Goal: Task Accomplishment & Management: Manage account settings

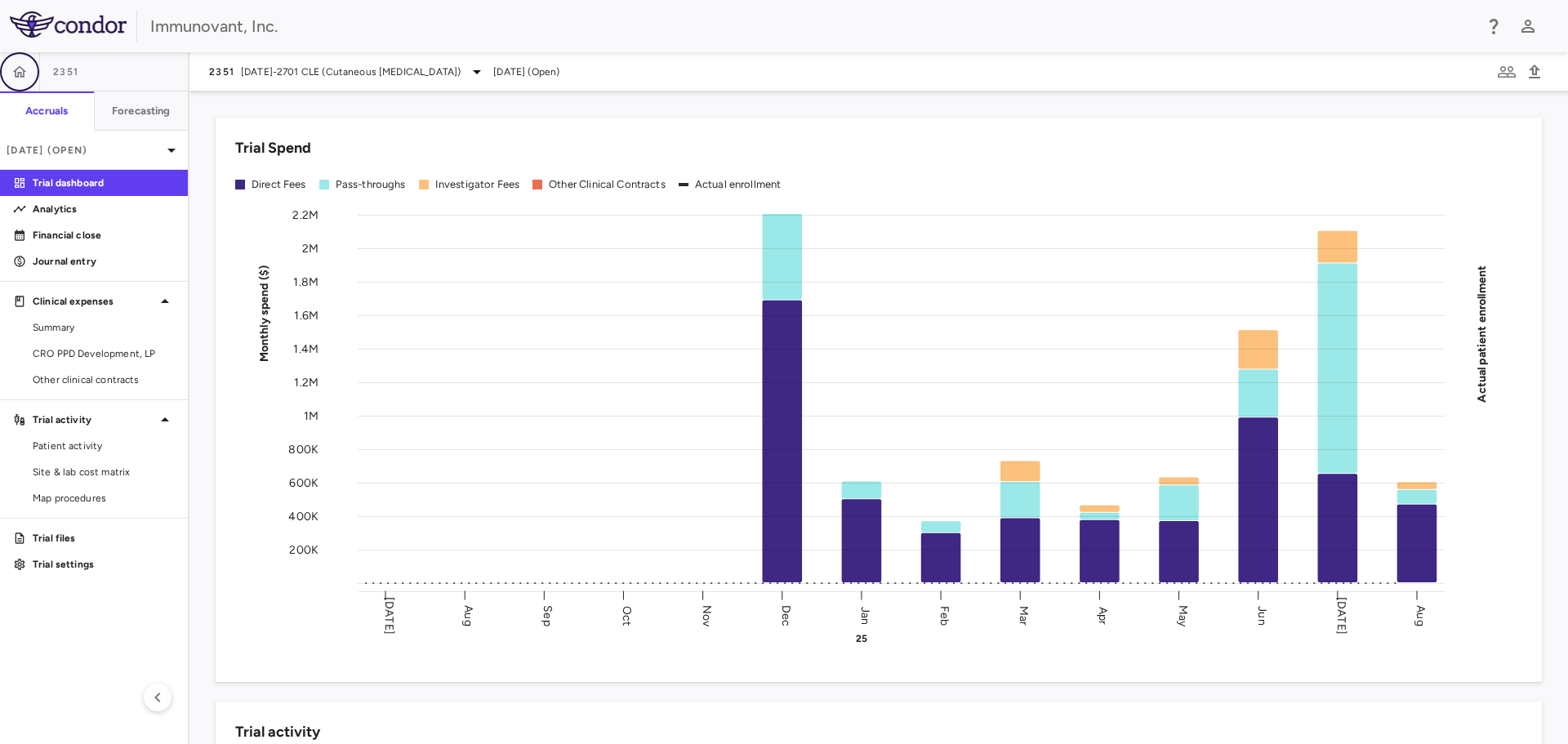
click at [14, 71] on icon "button" at bounding box center [20, 71] width 14 height 12
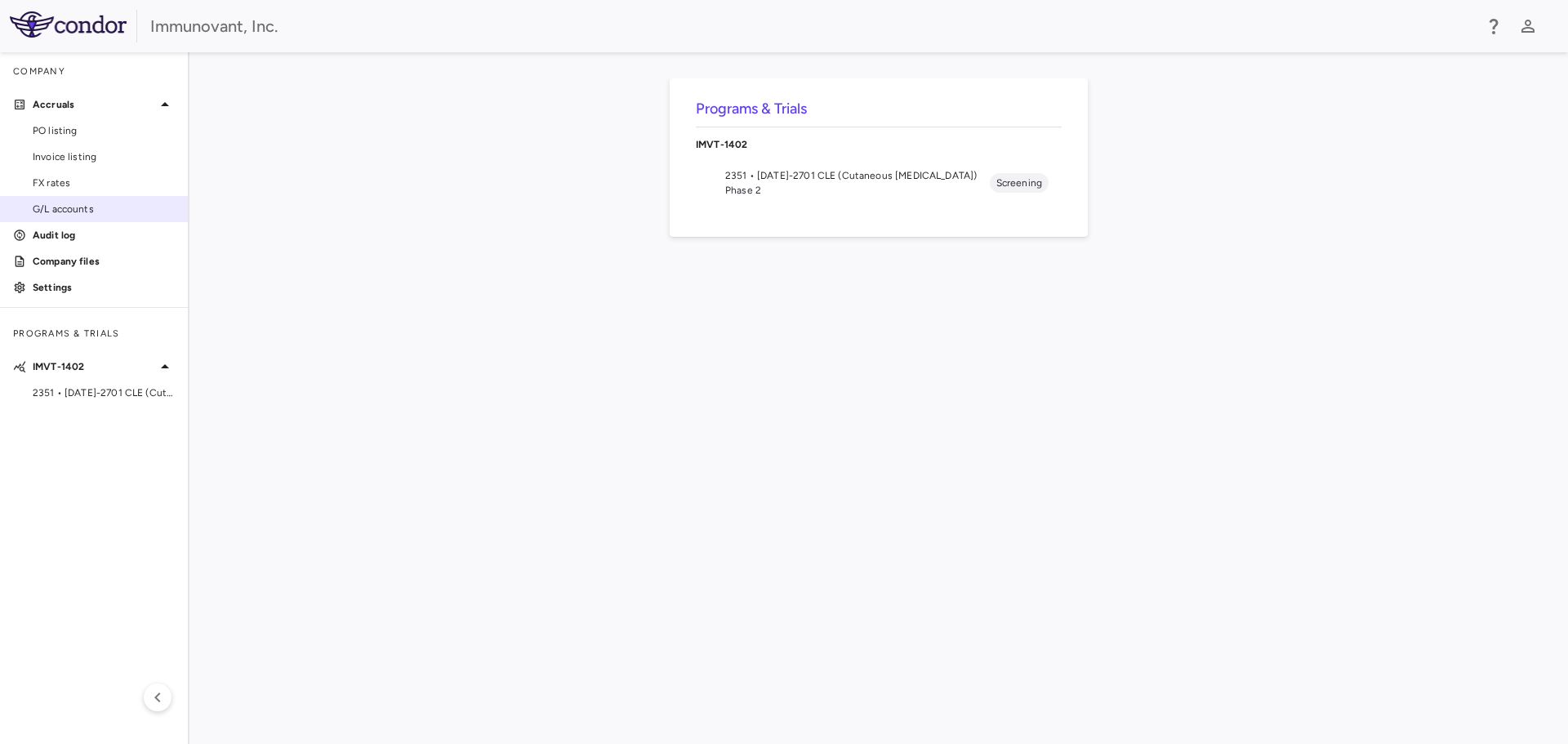
click at [75, 212] on span "G/L accounts" at bounding box center [104, 209] width 142 height 15
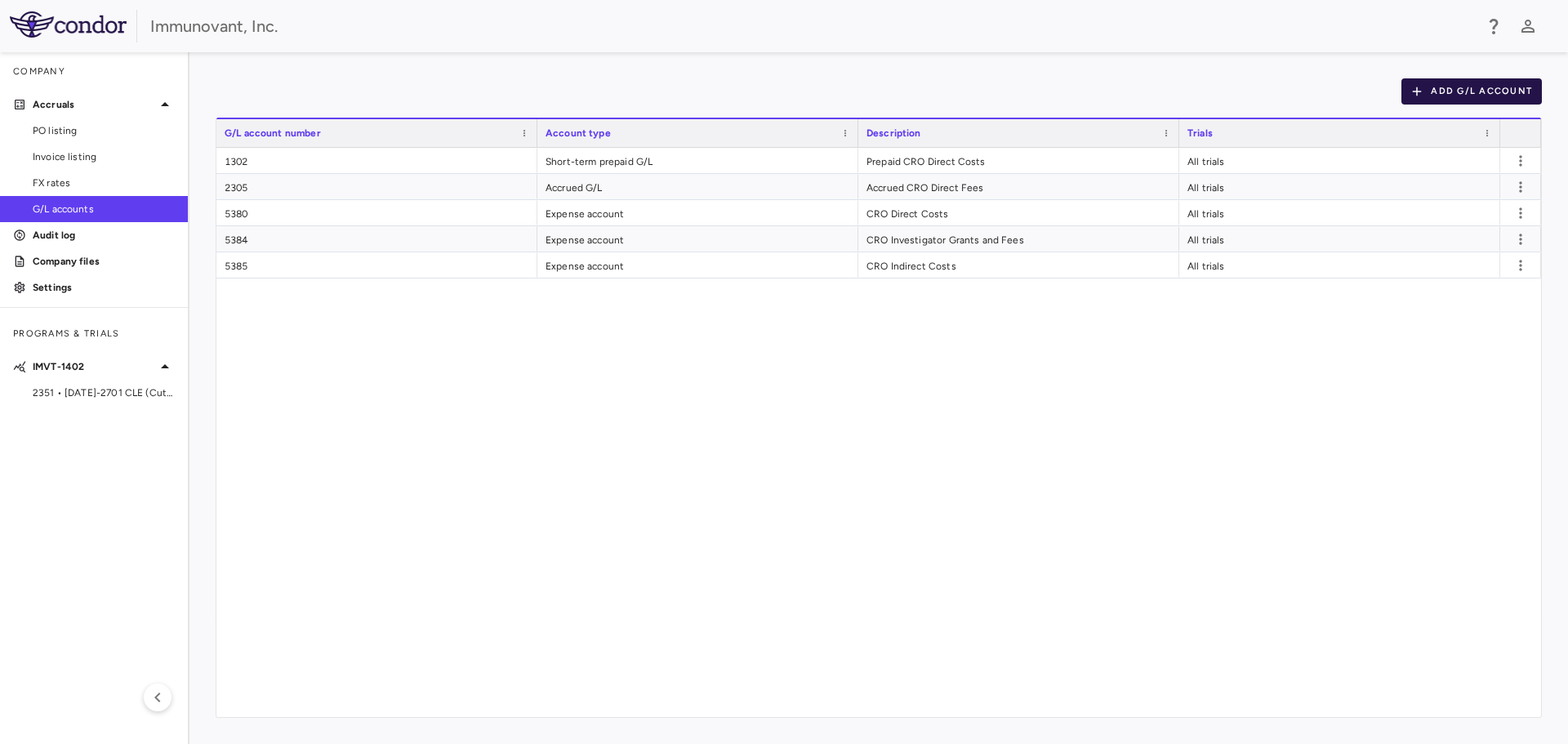
click at [1485, 79] on button "Add G/L Account" at bounding box center [1471, 91] width 141 height 26
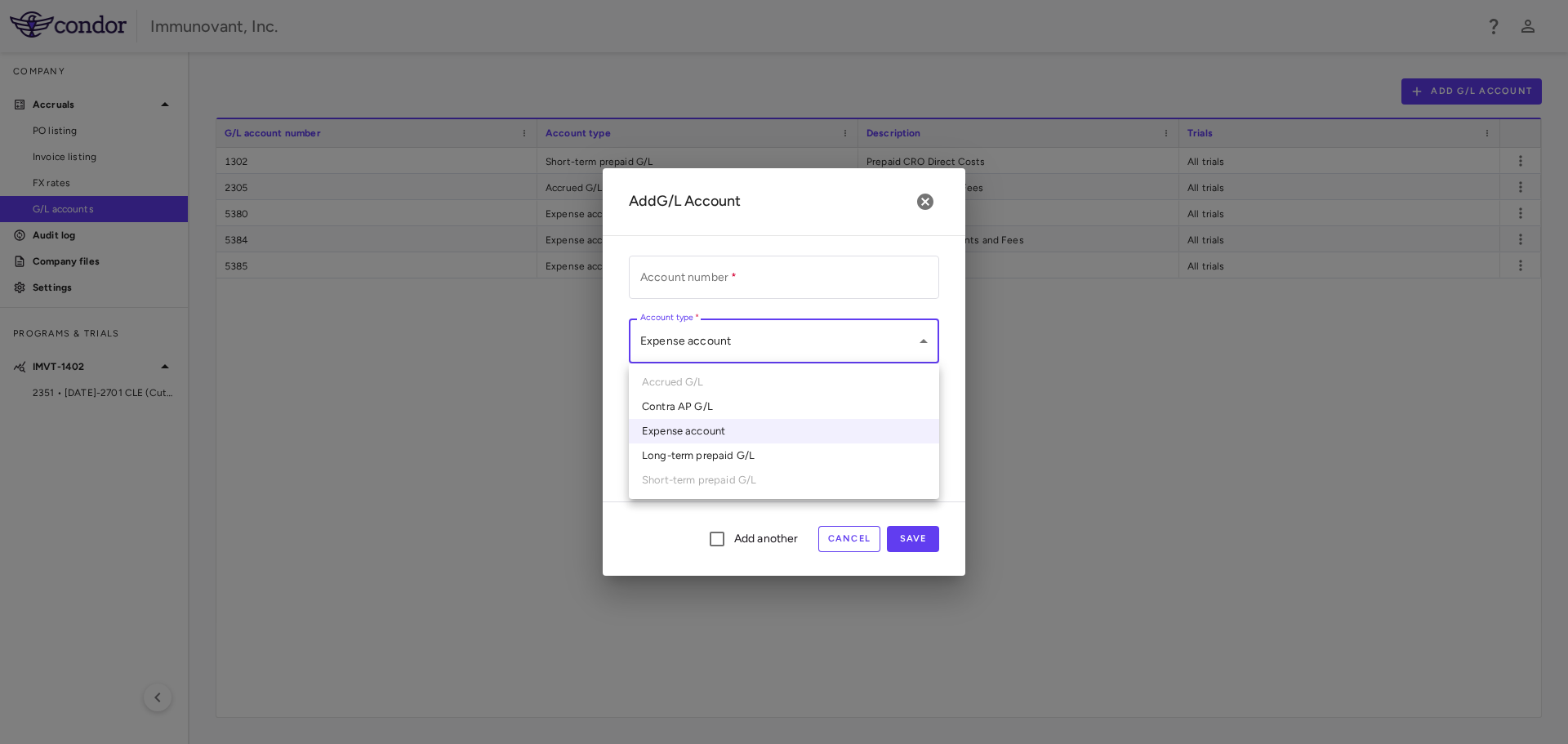
click at [805, 333] on body "Skip to sidebar Skip to main content Immunovant, Inc. Company Accruals PO listi…" at bounding box center [784, 372] width 1568 height 744
click at [766, 536] on div at bounding box center [784, 372] width 1568 height 744
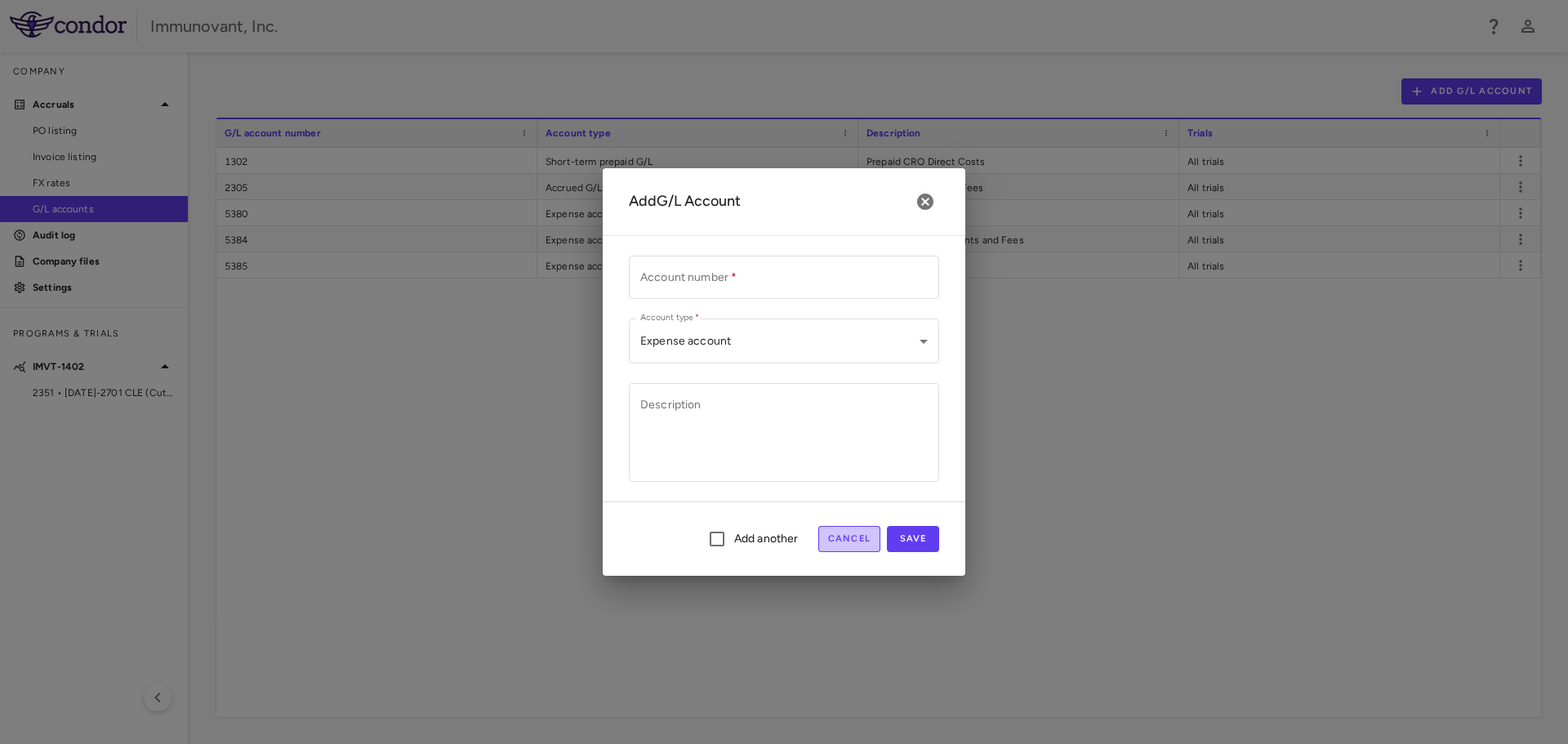
click at [836, 543] on button "Cancel" at bounding box center [849, 539] width 62 height 26
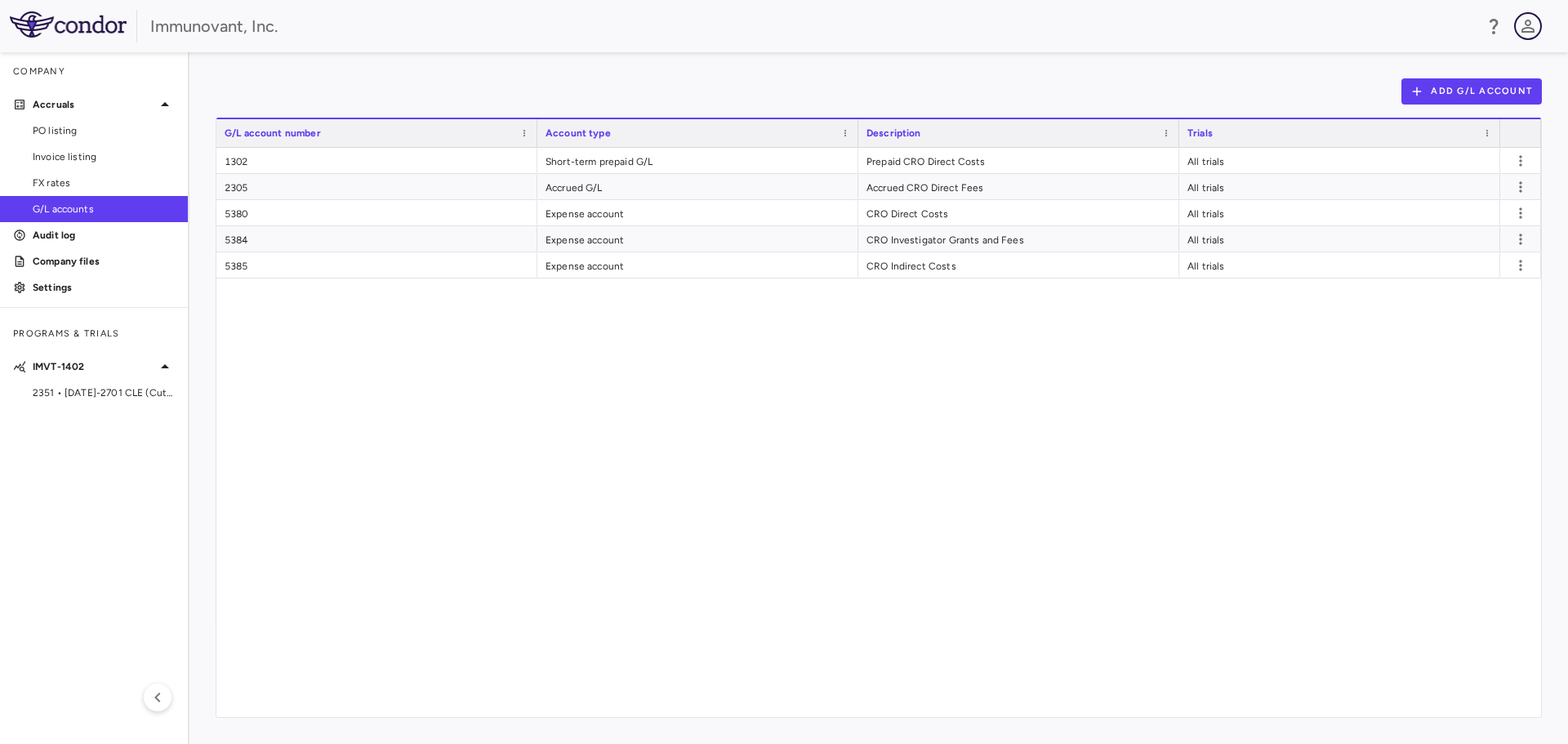
click at [1531, 23] on icon "button" at bounding box center [1528, 26] width 13 height 13
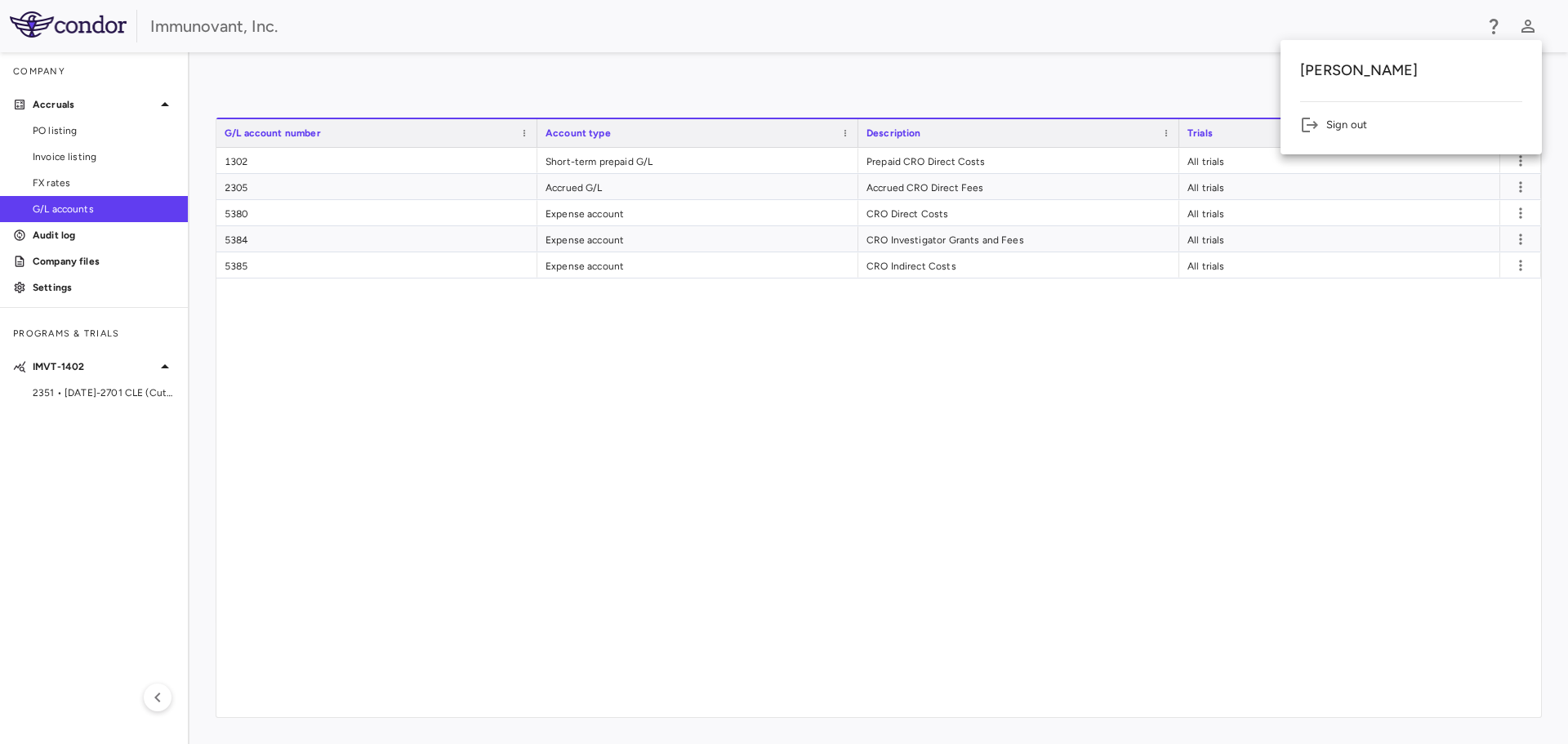
click at [1531, 23] on div at bounding box center [784, 372] width 1568 height 744
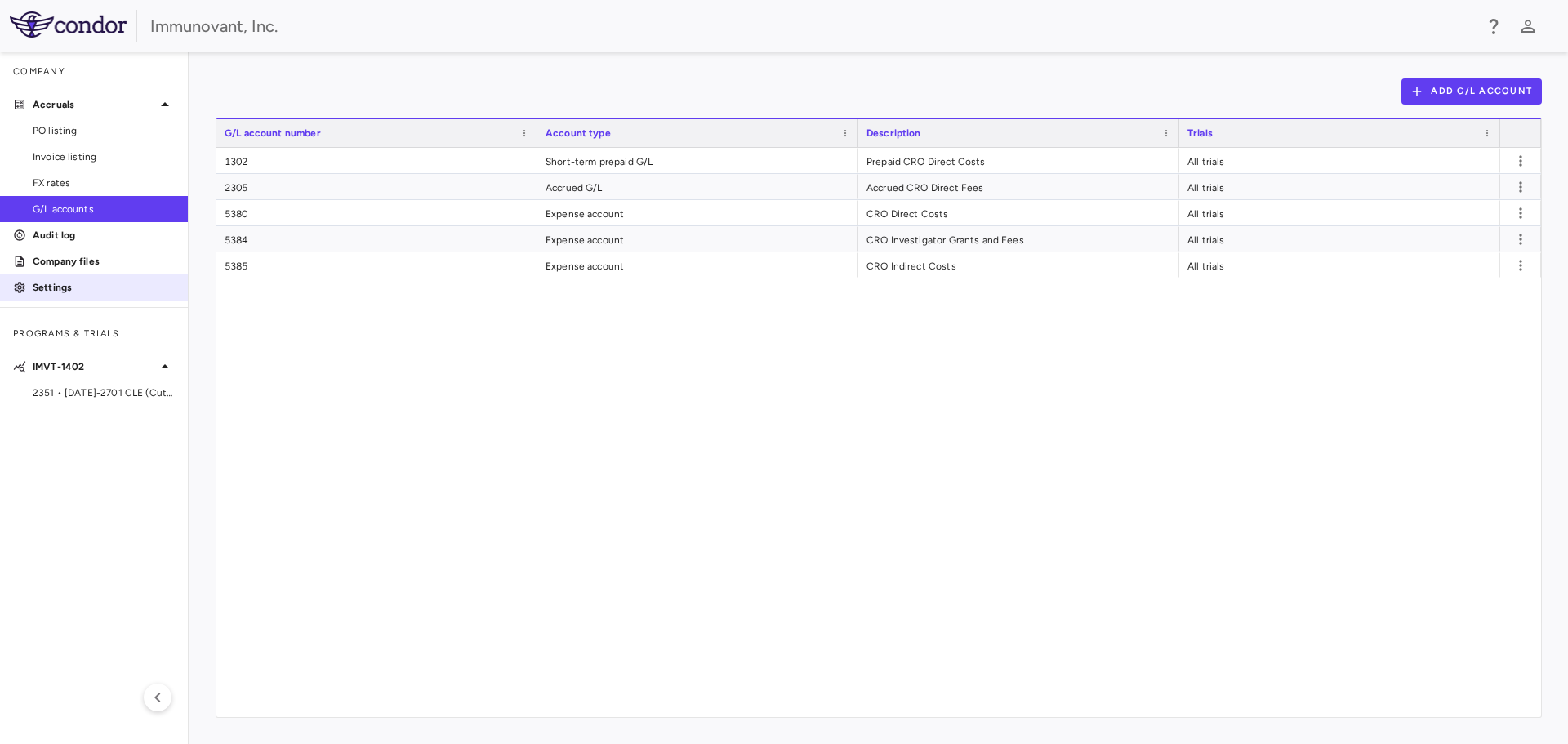
click at [52, 289] on p "Settings" at bounding box center [104, 288] width 142 height 15
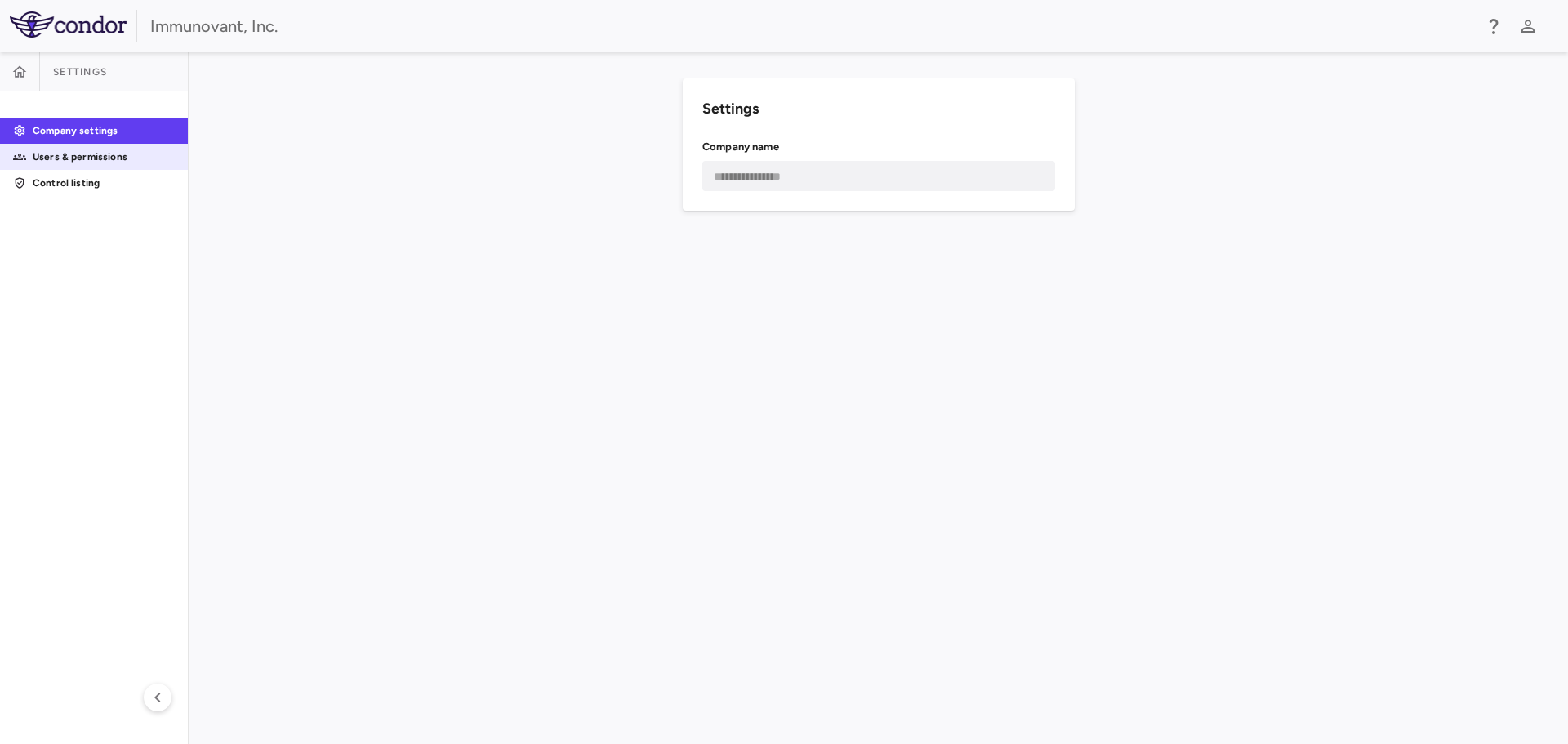
click at [80, 156] on p "Users & permissions" at bounding box center [104, 157] width 142 height 15
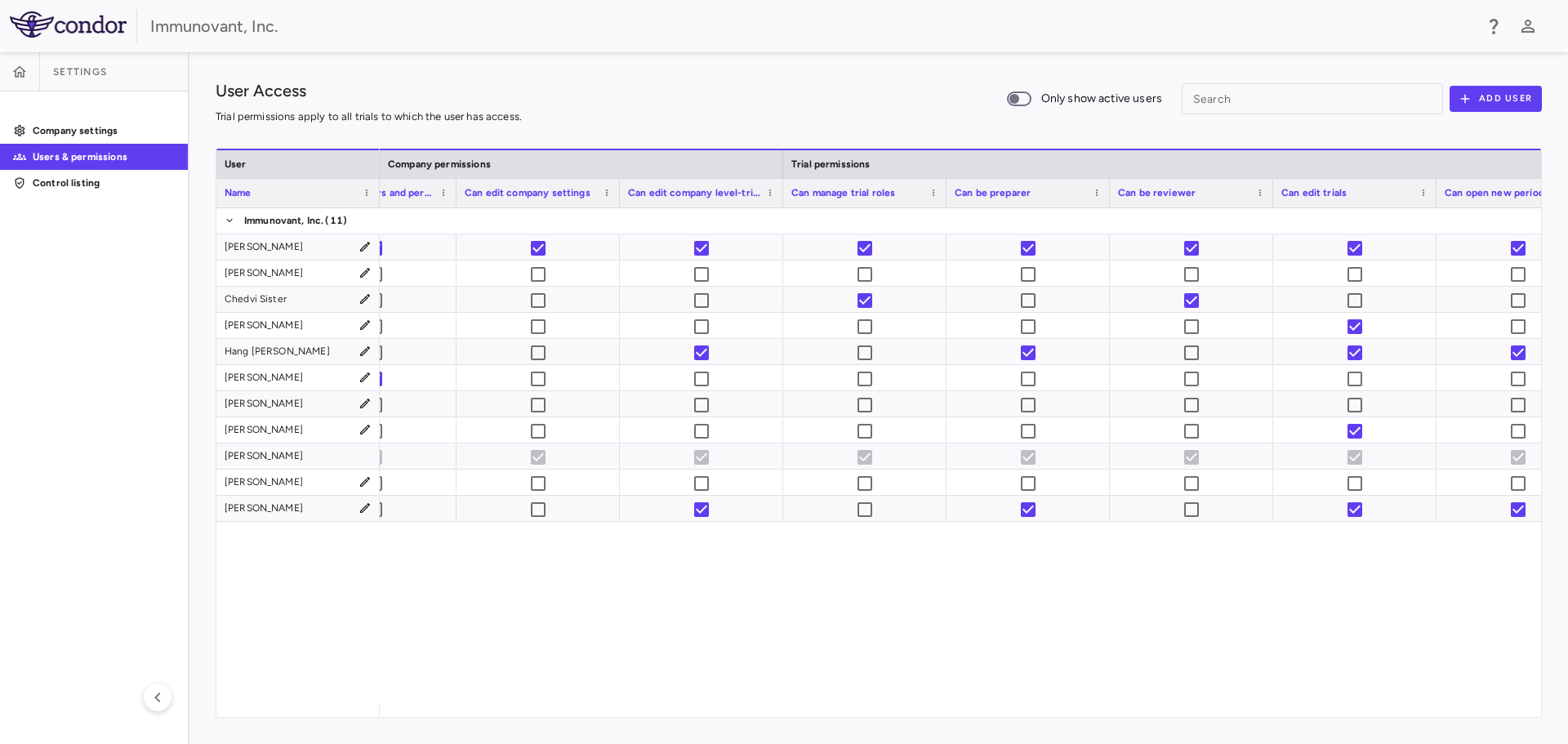
scroll to position [0, 929]
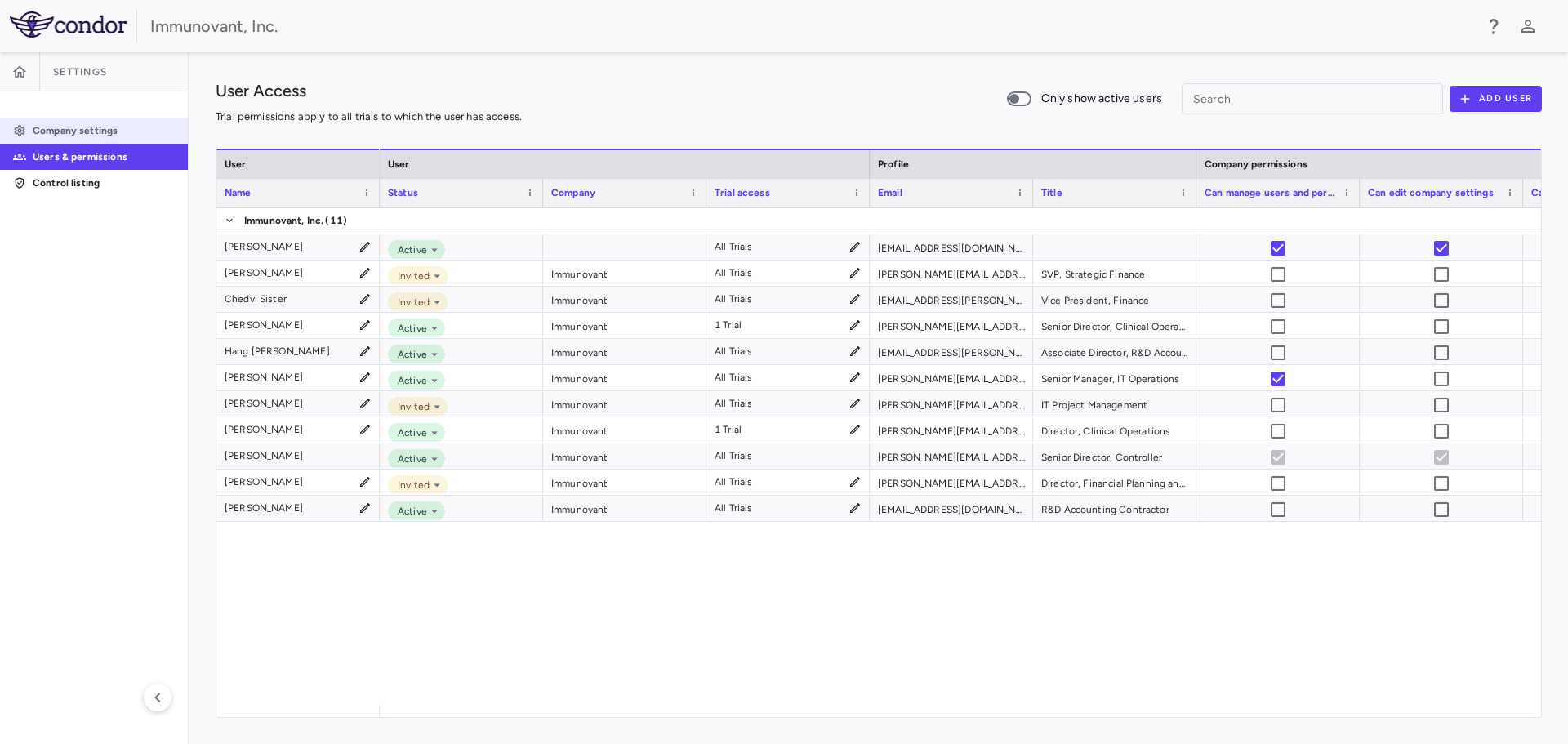
click at [62, 130] on p "Company settings" at bounding box center [104, 131] width 142 height 15
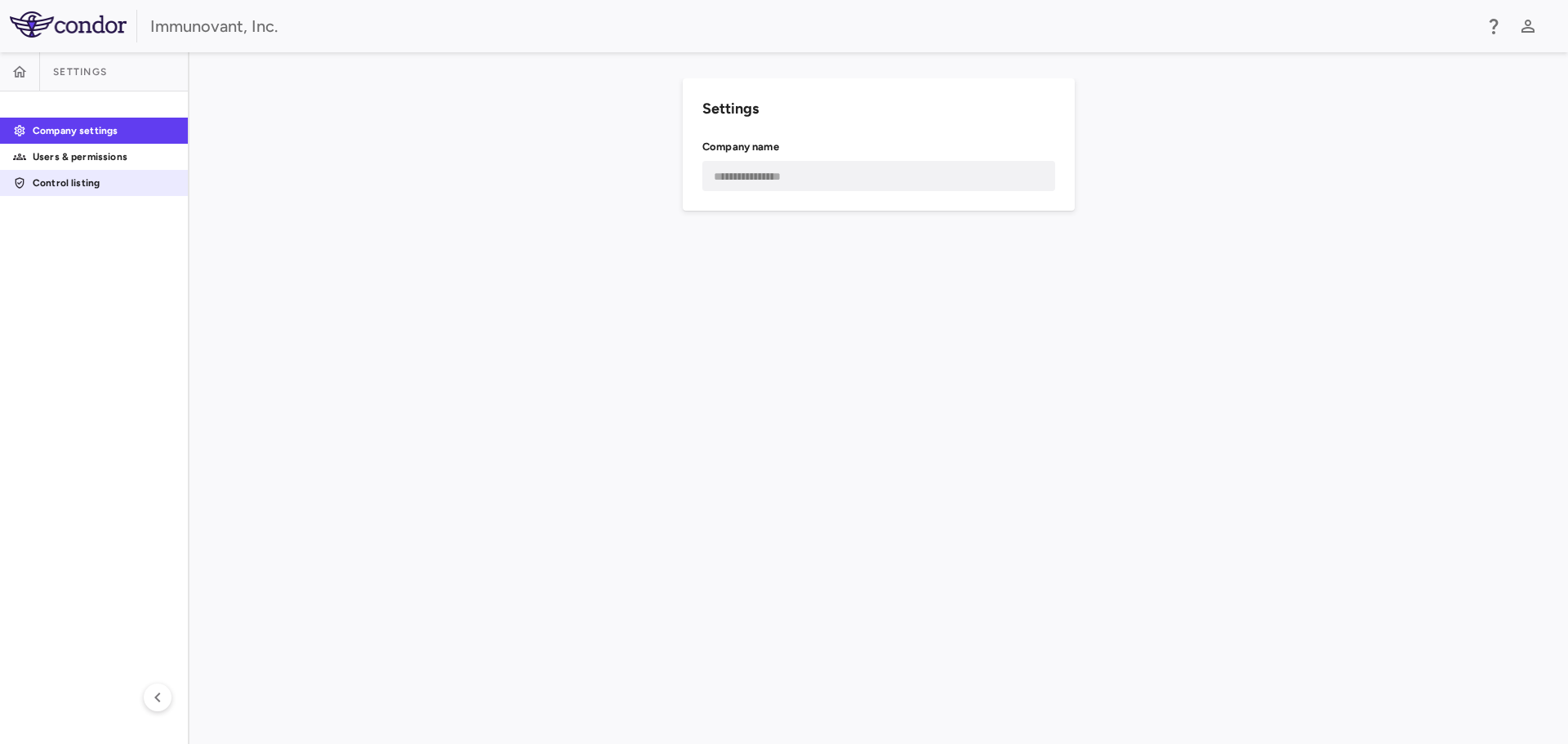
click at [46, 183] on p "Control listing" at bounding box center [104, 183] width 142 height 15
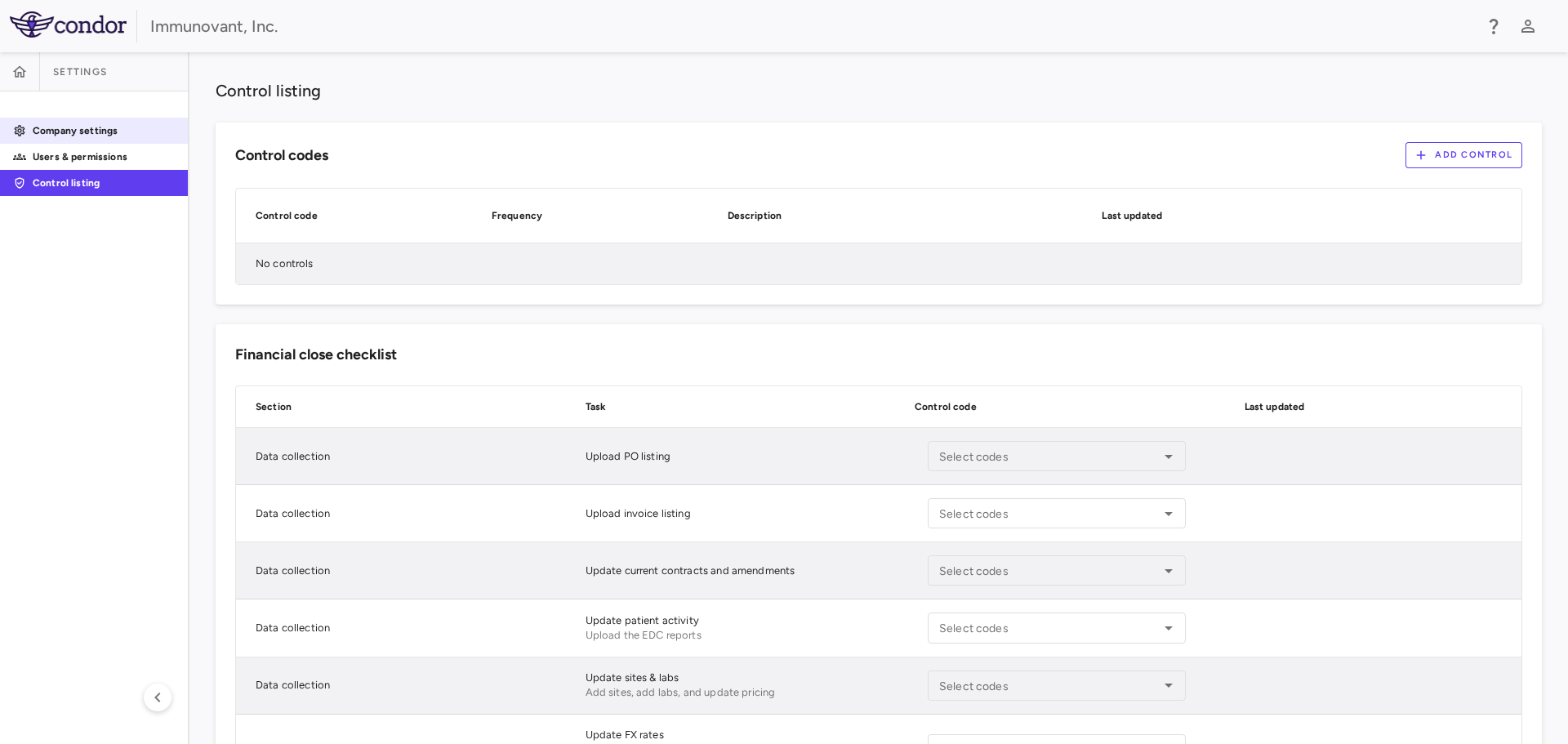
click at [48, 131] on p "Company settings" at bounding box center [104, 131] width 142 height 15
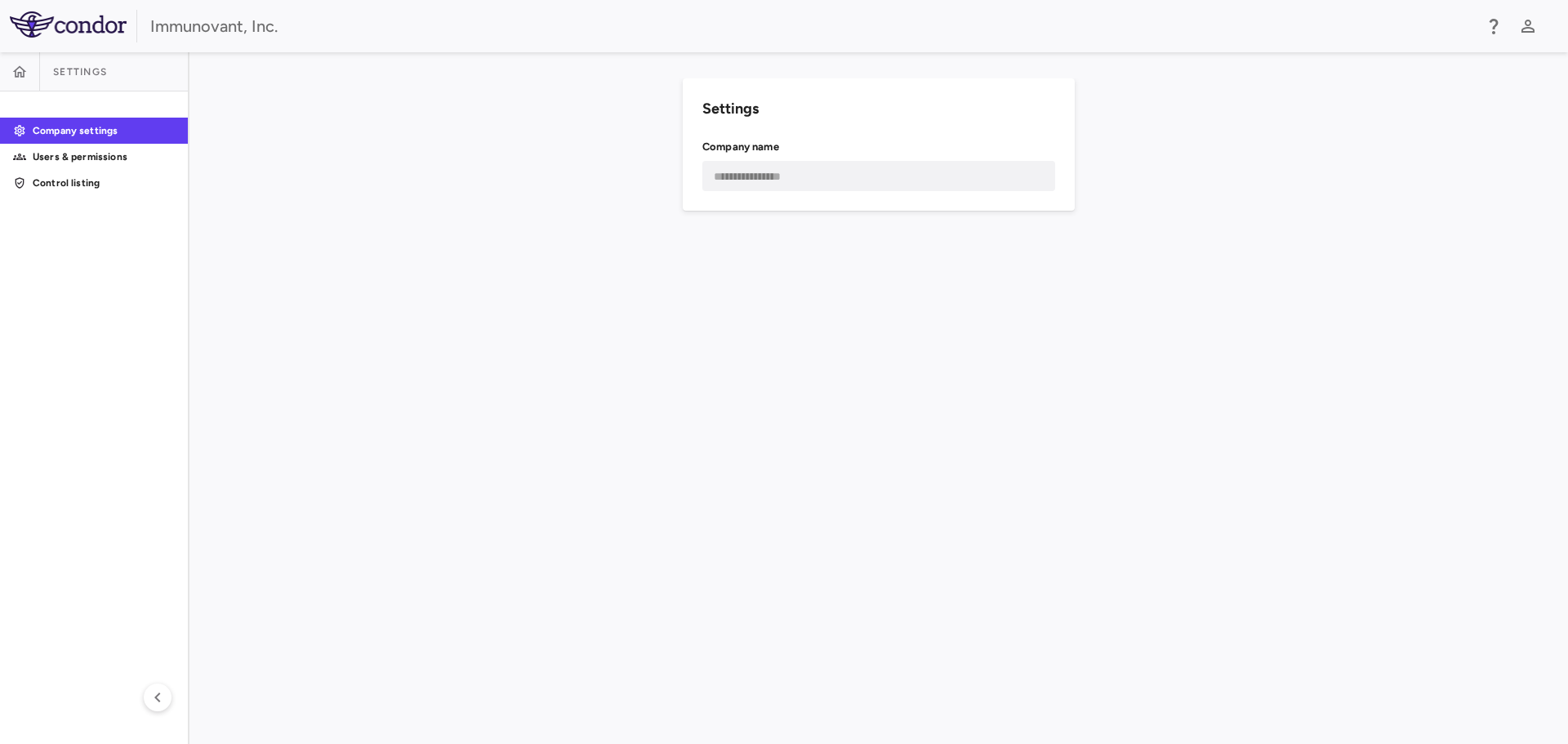
click at [723, 153] on h6 "Company name" at bounding box center [878, 147] width 353 height 15
click at [16, 75] on icon "button" at bounding box center [20, 71] width 14 height 12
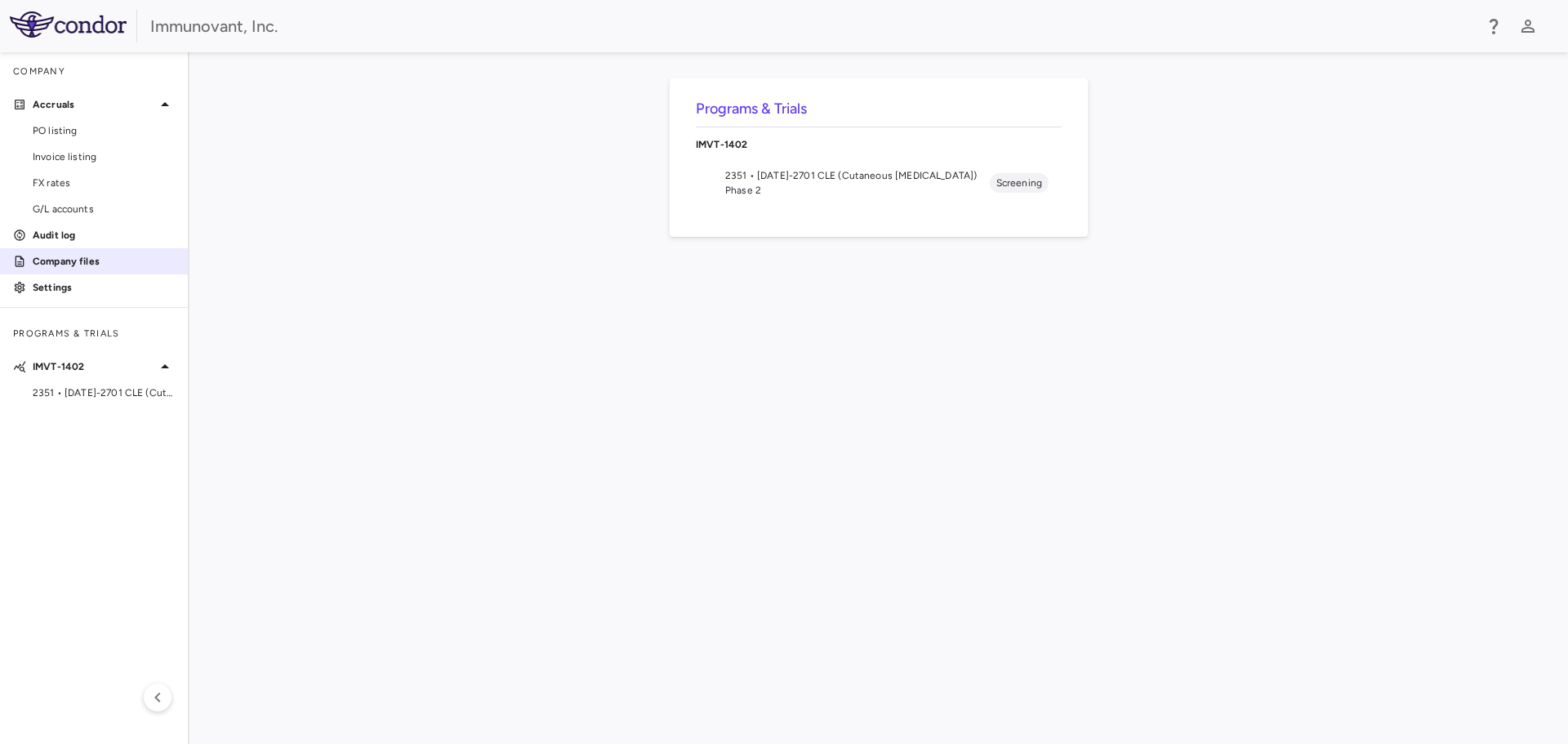
click at [101, 261] on p "Company files" at bounding box center [104, 261] width 142 height 15
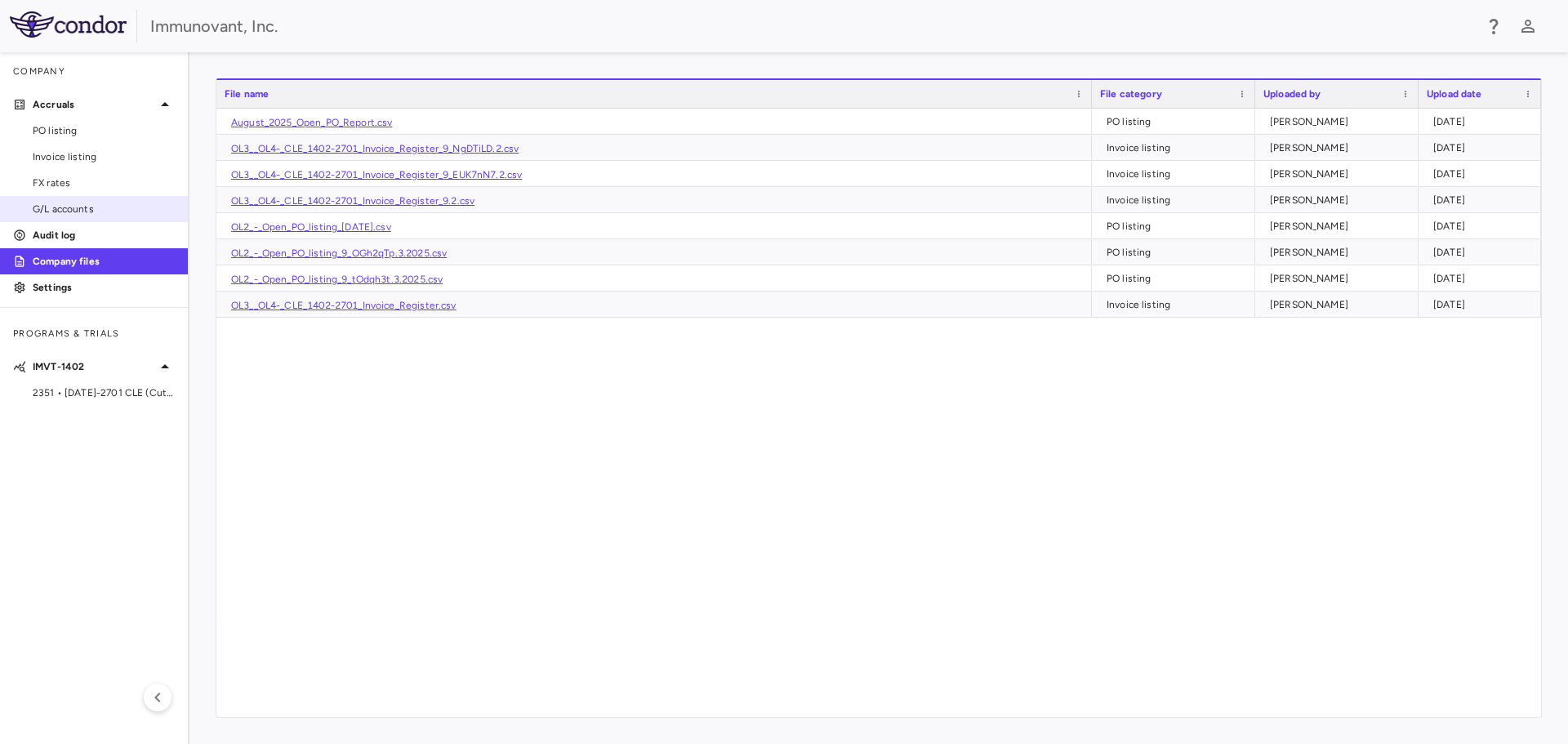
click at [99, 213] on span "G/L accounts" at bounding box center [104, 209] width 142 height 15
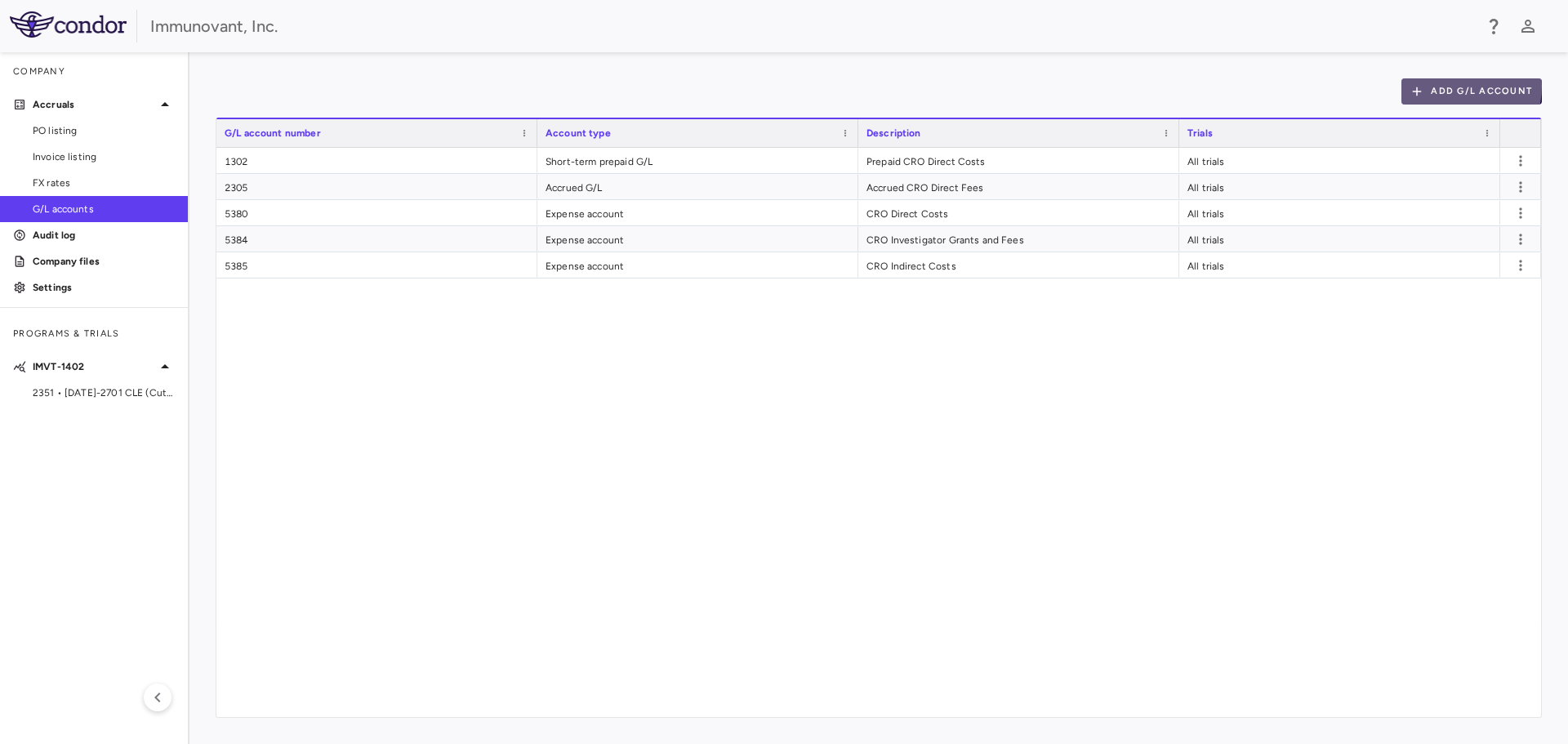
click at [1456, 86] on button "Add G/L Account" at bounding box center [1471, 91] width 141 height 26
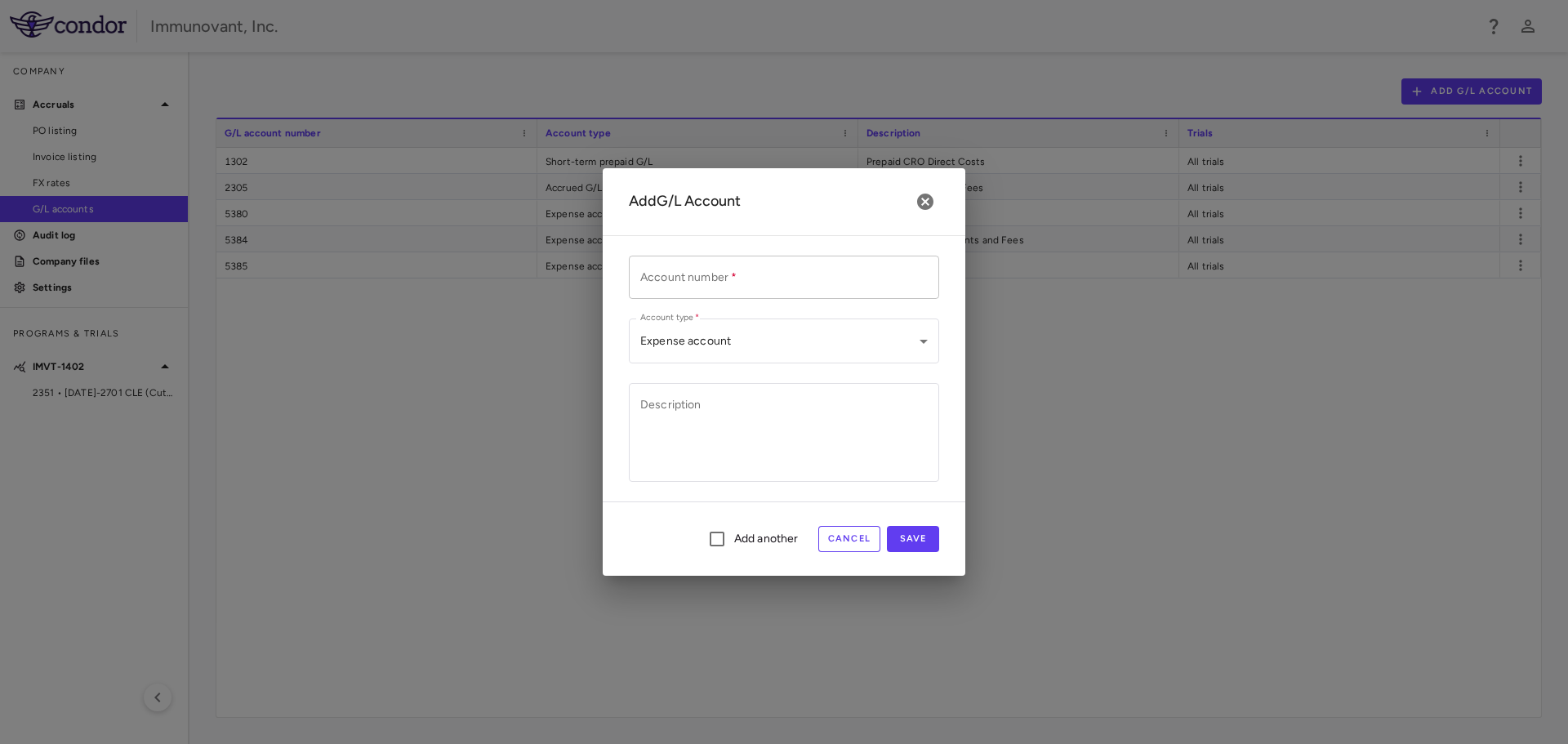
click at [759, 276] on input "Account number   *" at bounding box center [784, 277] width 311 height 44
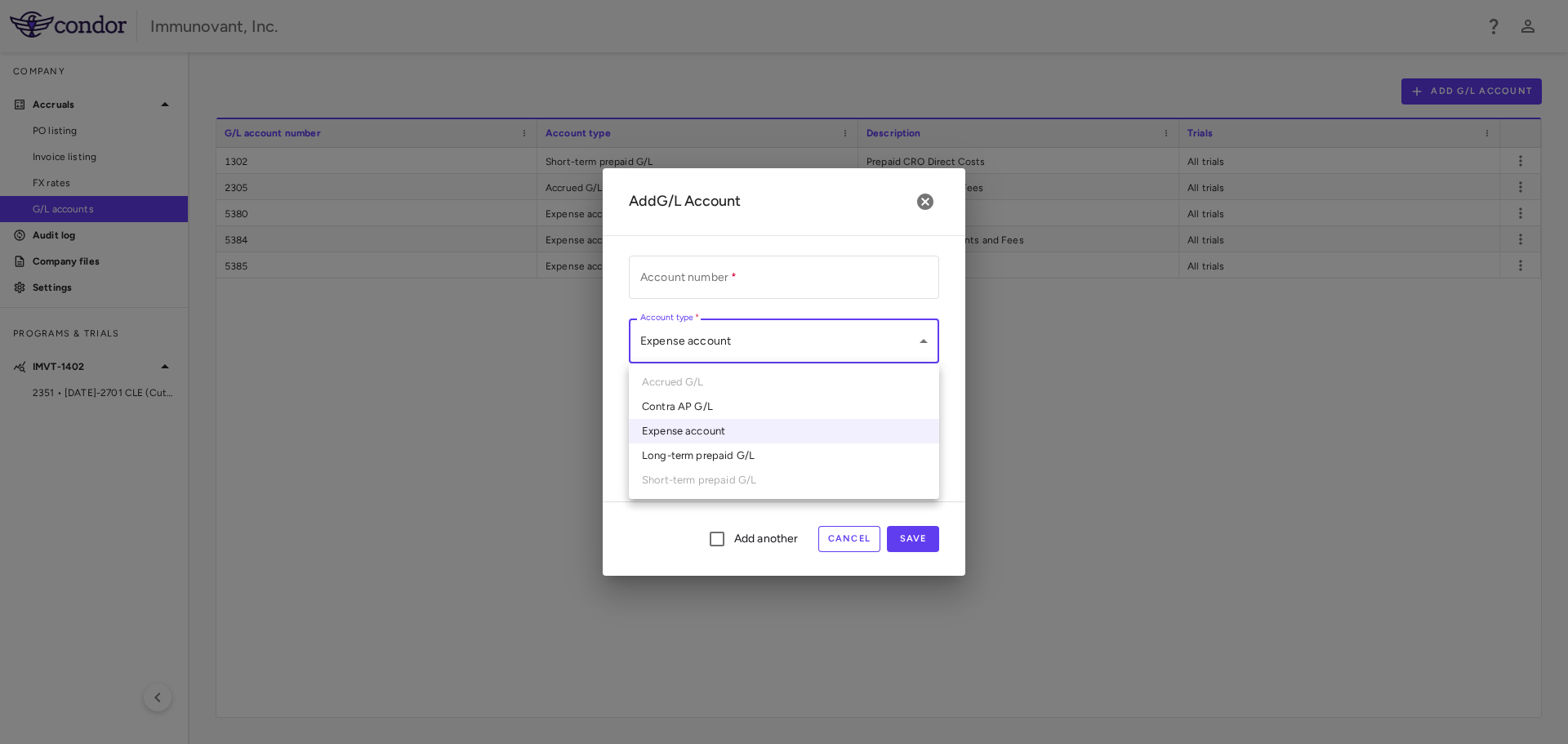
click at [749, 354] on body "Skip to sidebar Skip to main content Immunovant, Inc. Company Accruals PO listi…" at bounding box center [784, 372] width 1568 height 744
click at [855, 536] on div at bounding box center [784, 372] width 1568 height 744
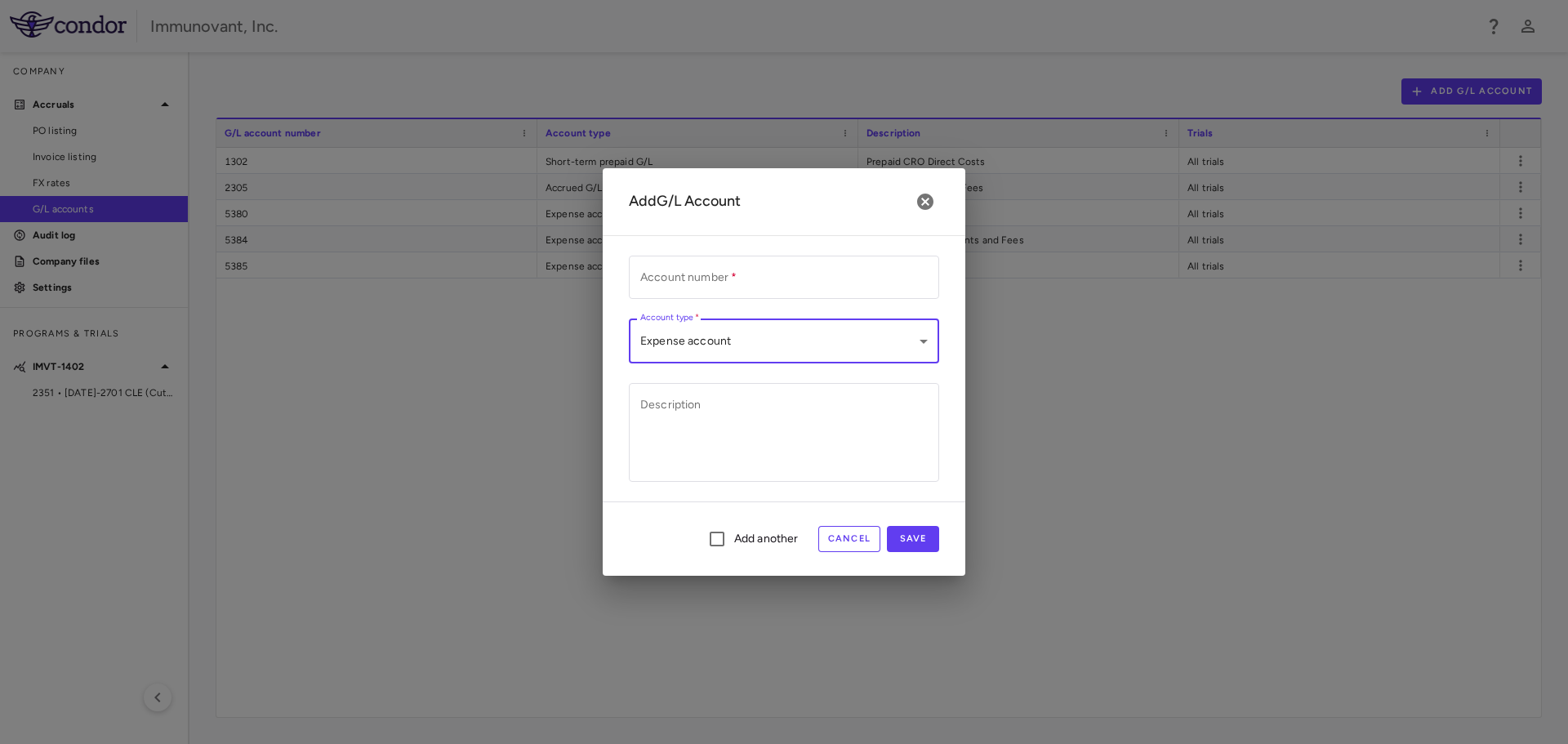
click at [846, 542] on button "Cancel" at bounding box center [849, 539] width 62 height 26
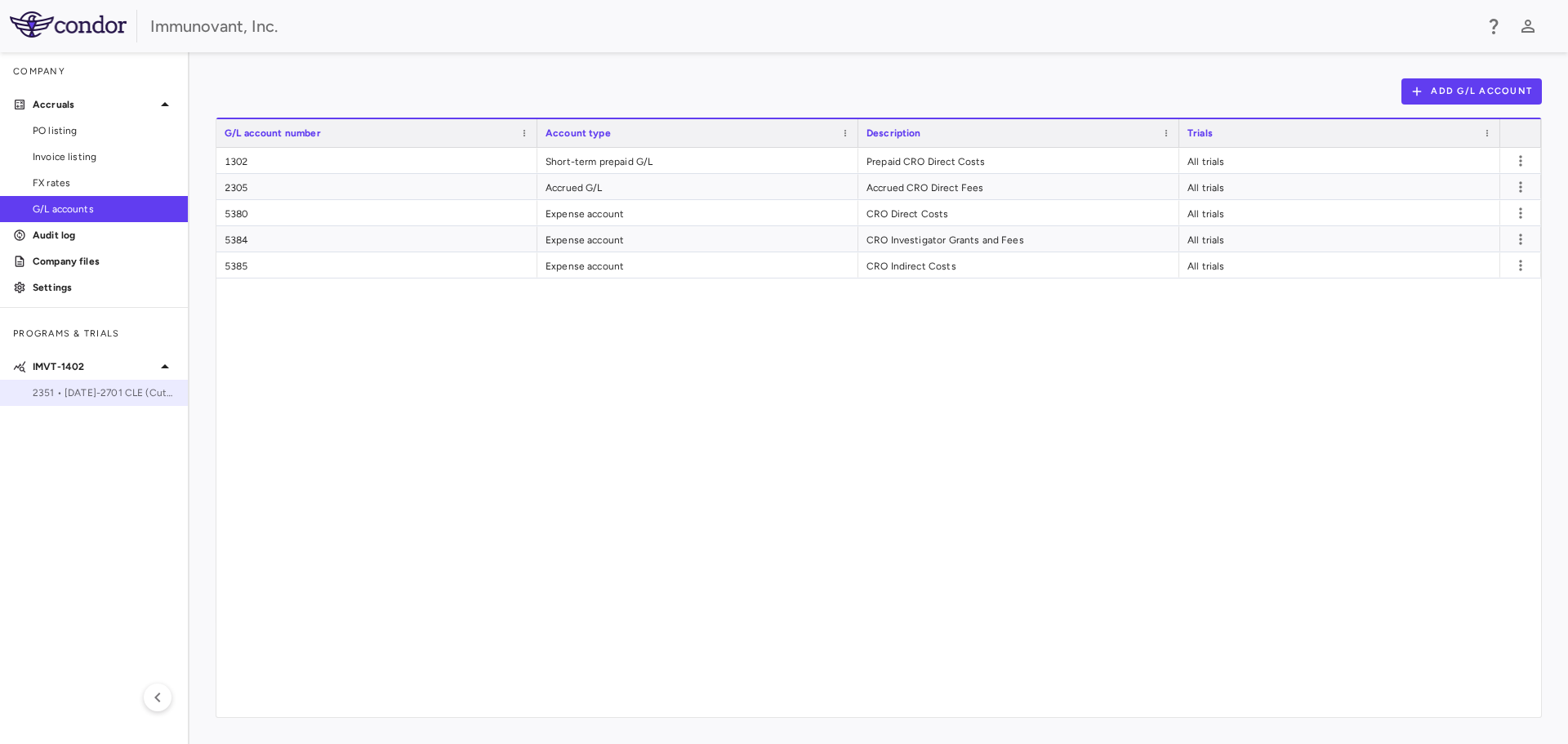
click at [82, 393] on span "2351 • 1402-2701 CLE (Cutaneous Lupus Erythematosus)" at bounding box center [104, 393] width 142 height 15
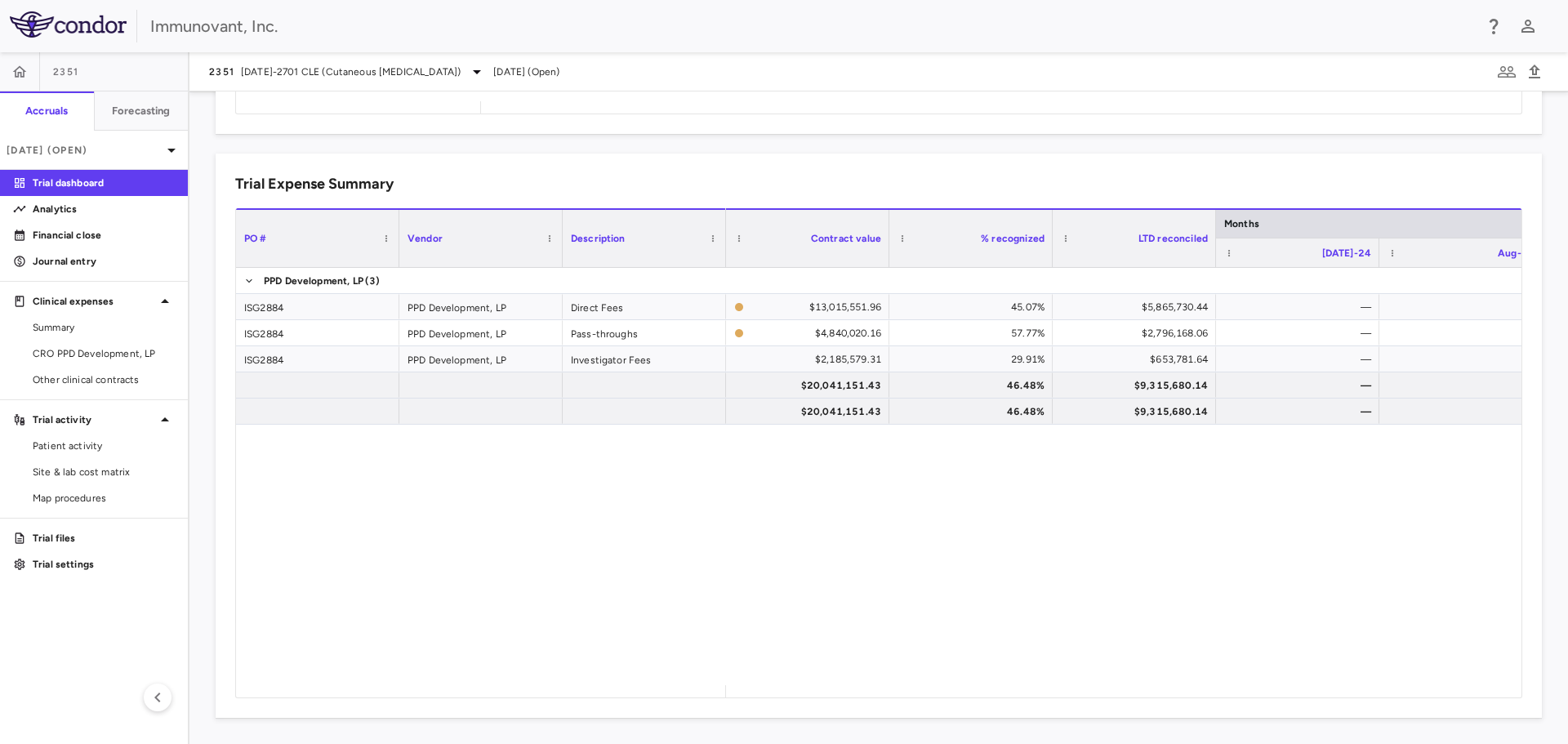
scroll to position [0, 827]
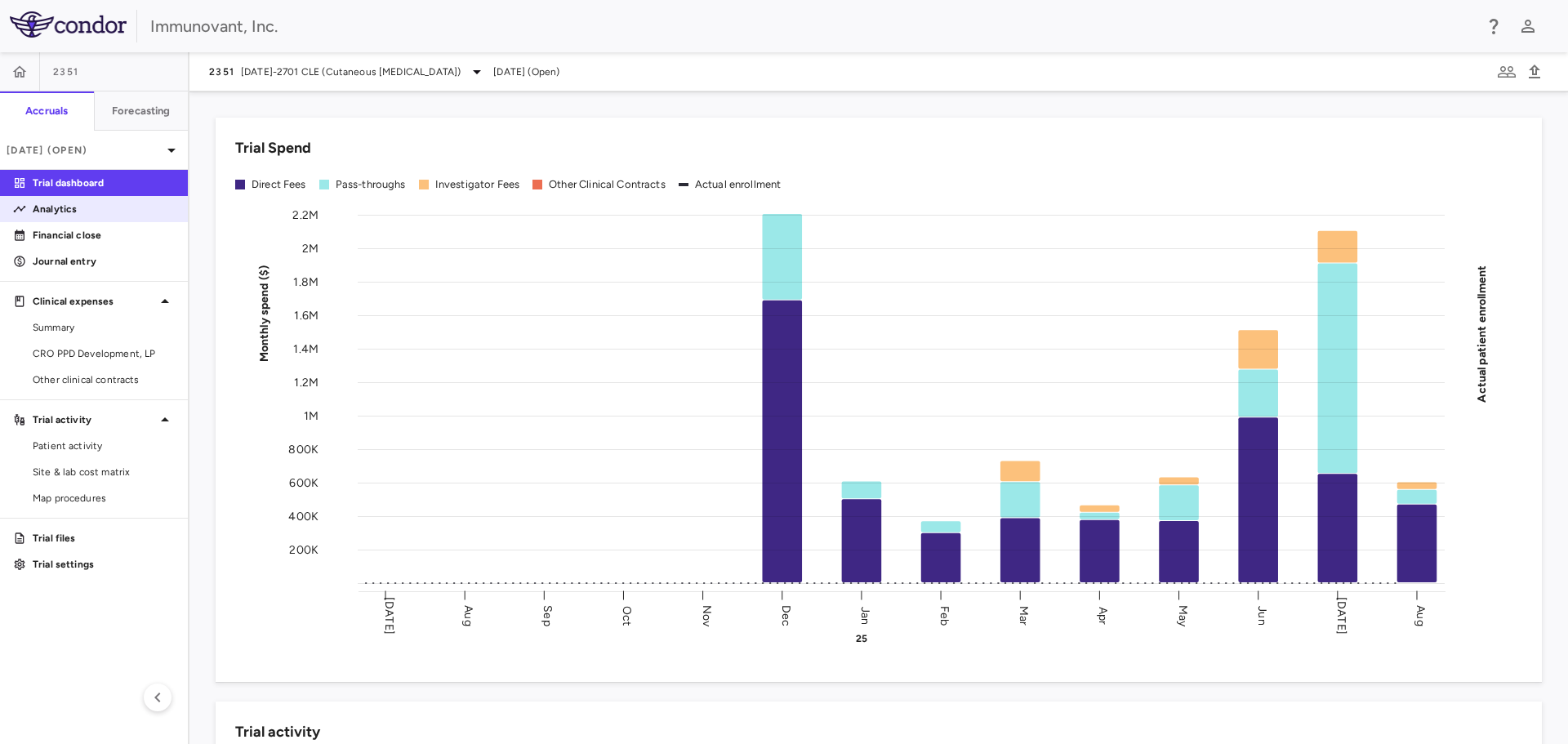
drag, startPoint x: 66, startPoint y: 206, endPoint x: 123, endPoint y: 209, distance: 57.1
click at [66, 206] on p "Analytics" at bounding box center [104, 209] width 142 height 15
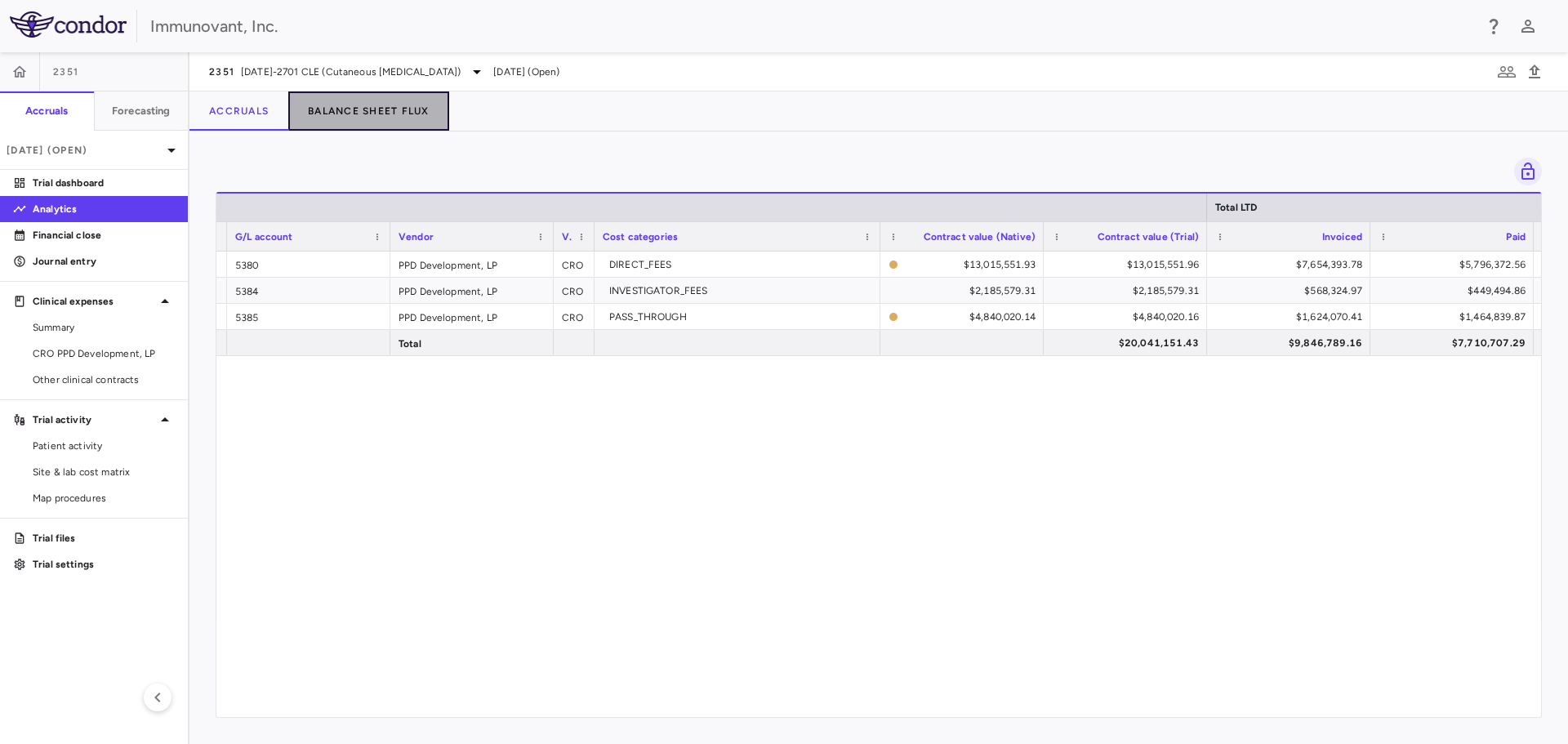
click at [370, 106] on button "Balance Sheet Flux" at bounding box center [369, 111] width 161 height 39
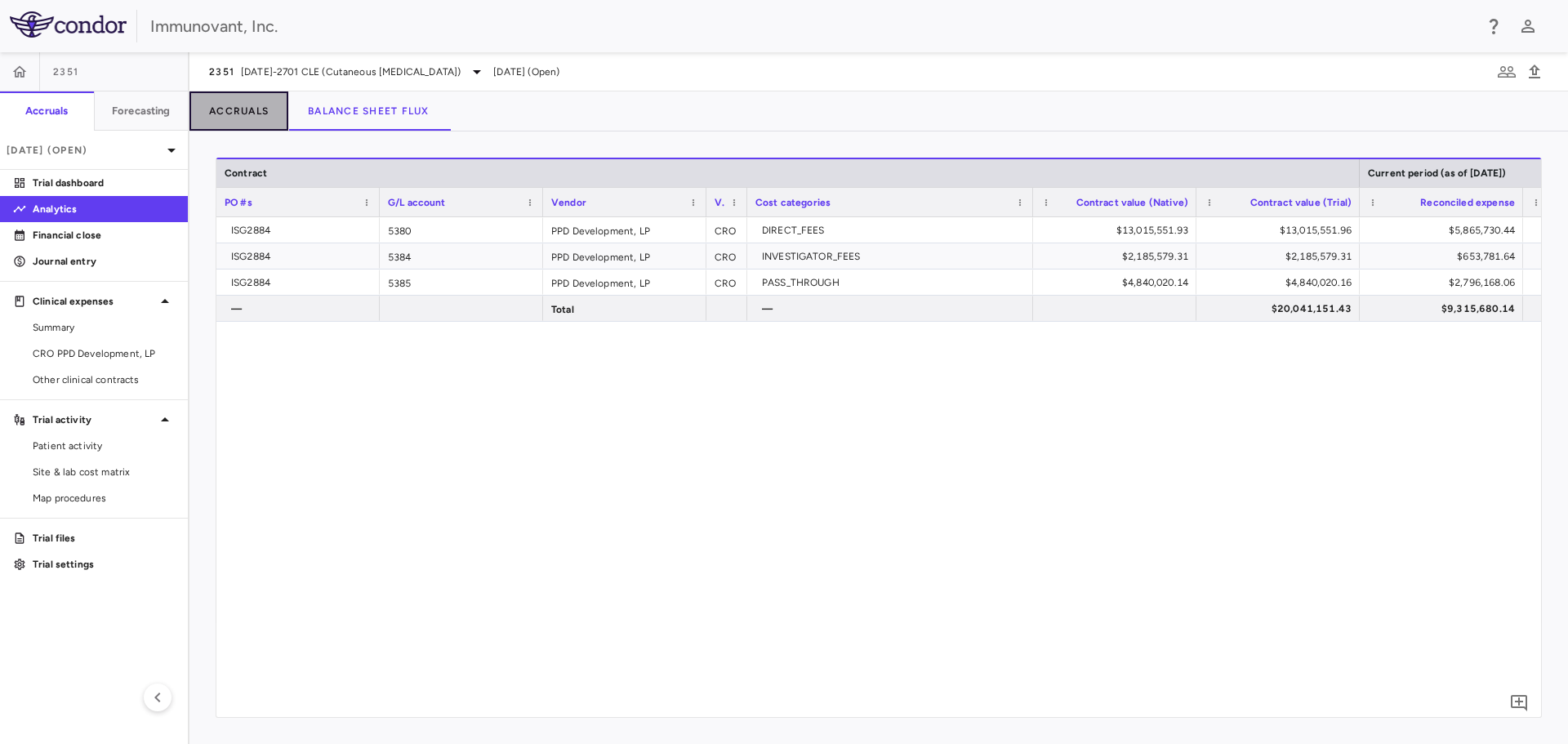
click at [235, 95] on button "Accruals" at bounding box center [238, 111] width 99 height 39
